Goal: Find specific page/section: Find specific page/section

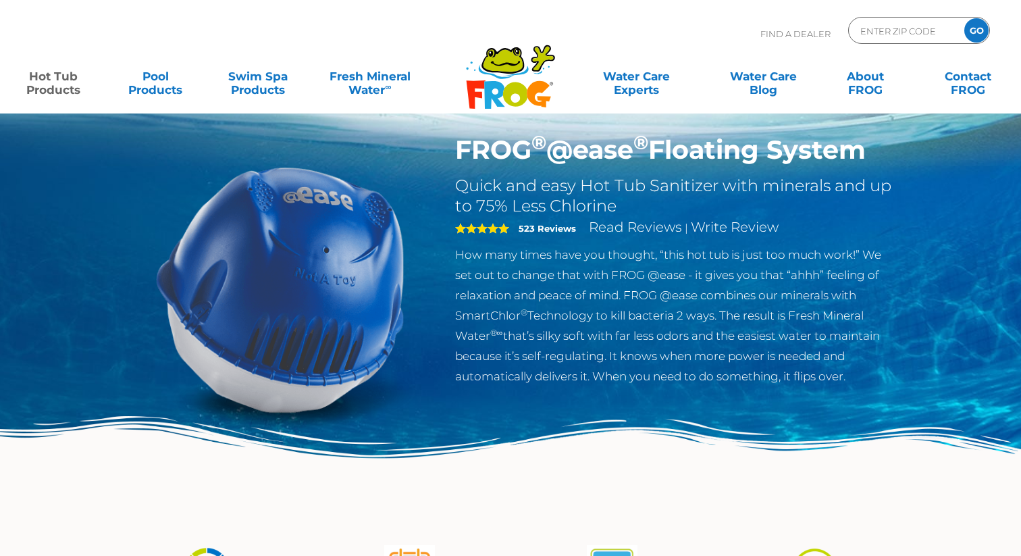
scroll to position [42, 0]
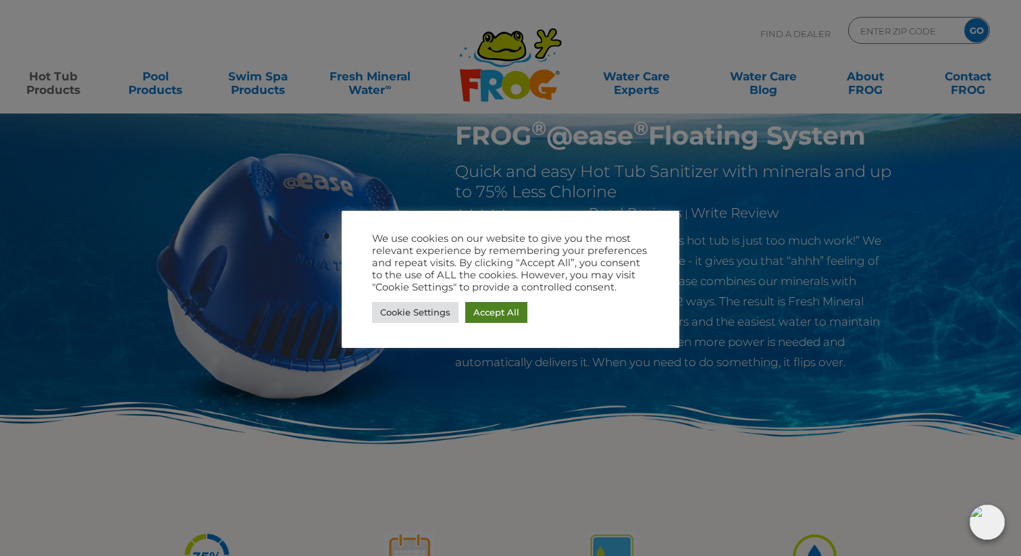
click at [506, 313] on link "Accept All" at bounding box center [496, 312] width 62 height 21
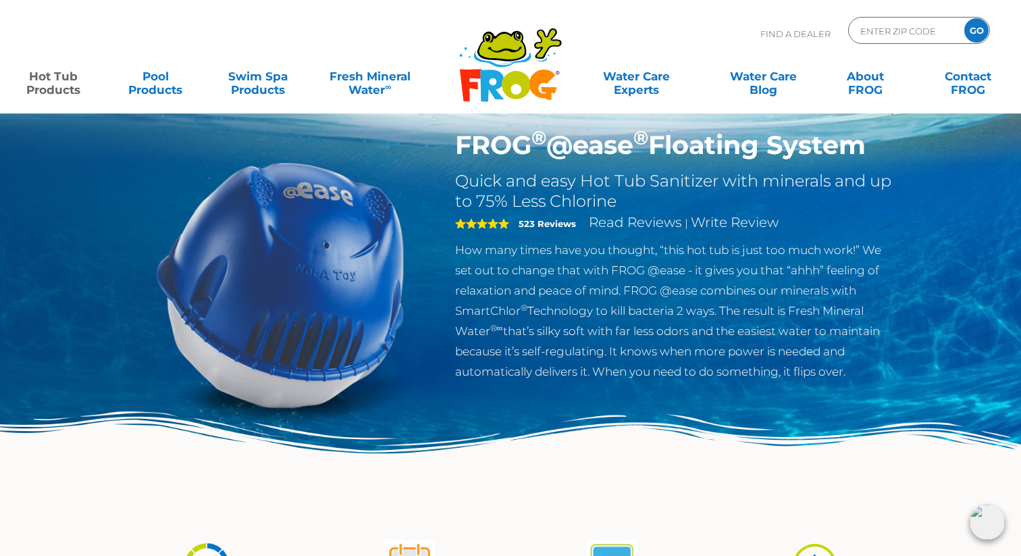
scroll to position [26, 0]
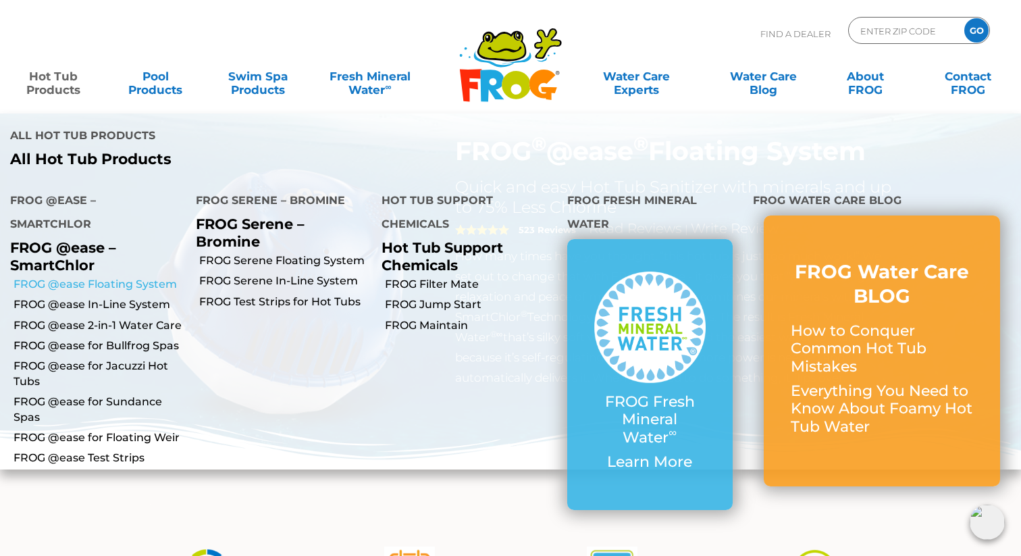
click at [97, 277] on link "FROG @ease Floating System" at bounding box center [99, 284] width 172 height 15
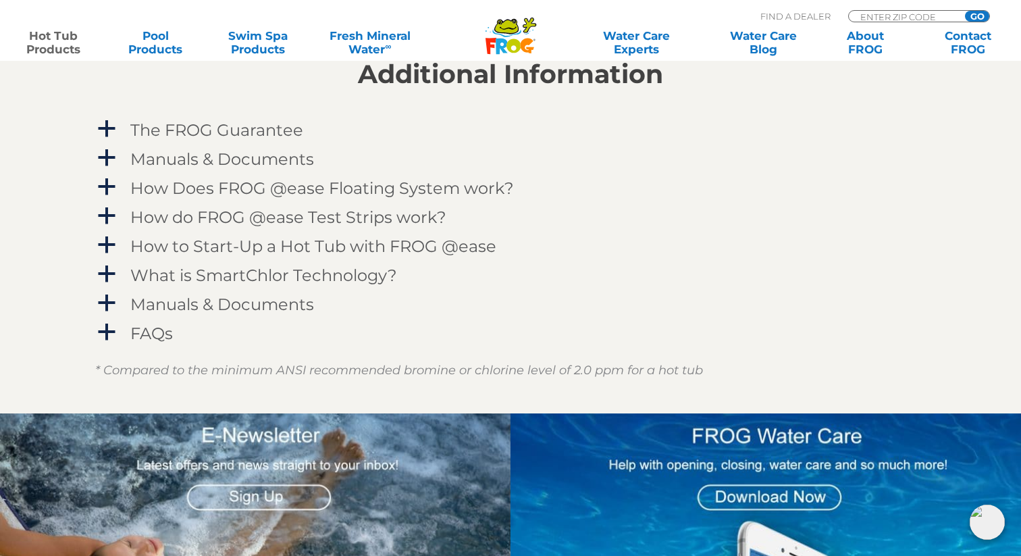
scroll to position [1376, 0]
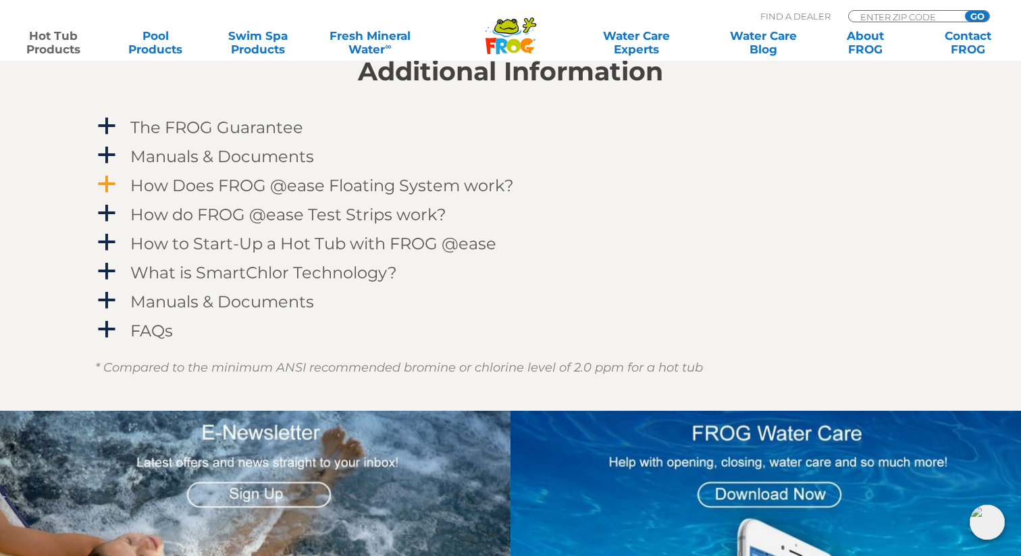
click at [181, 193] on h4 "How Does FROG @ease Floating System work?" at bounding box center [321, 185] width 383 height 18
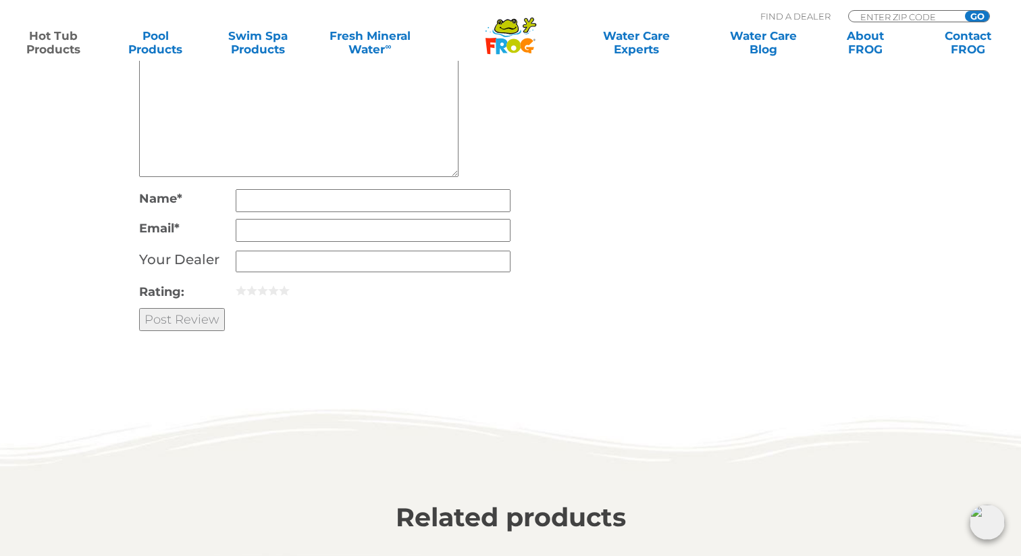
scroll to position [3677, 0]
click at [897, 16] on input "Zip Code Form" at bounding box center [904, 16] width 91 height 11
type input "90405"
click at [965, 11] on input "GO" at bounding box center [977, 16] width 24 height 11
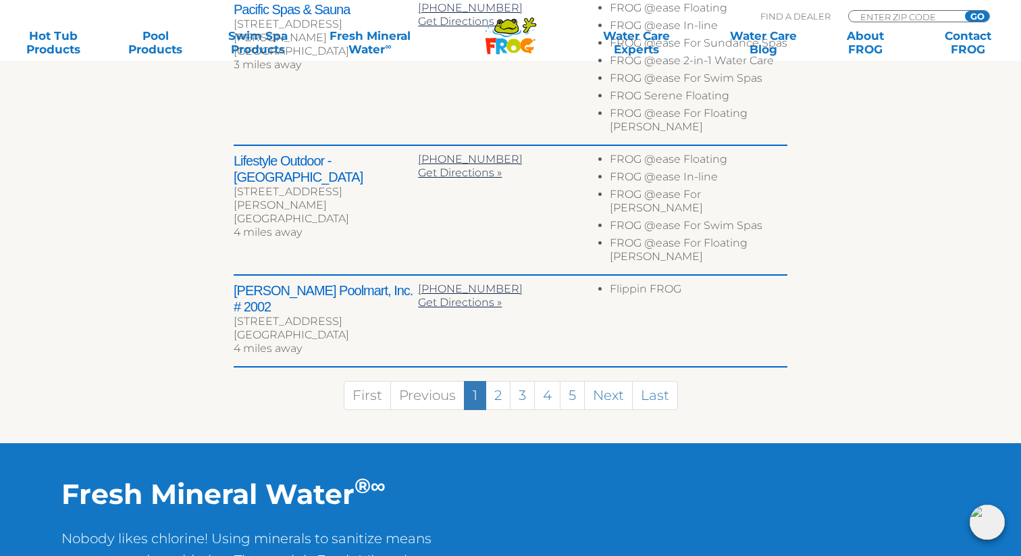
scroll to position [815, 0]
